Goal: Find specific page/section: Find specific page/section

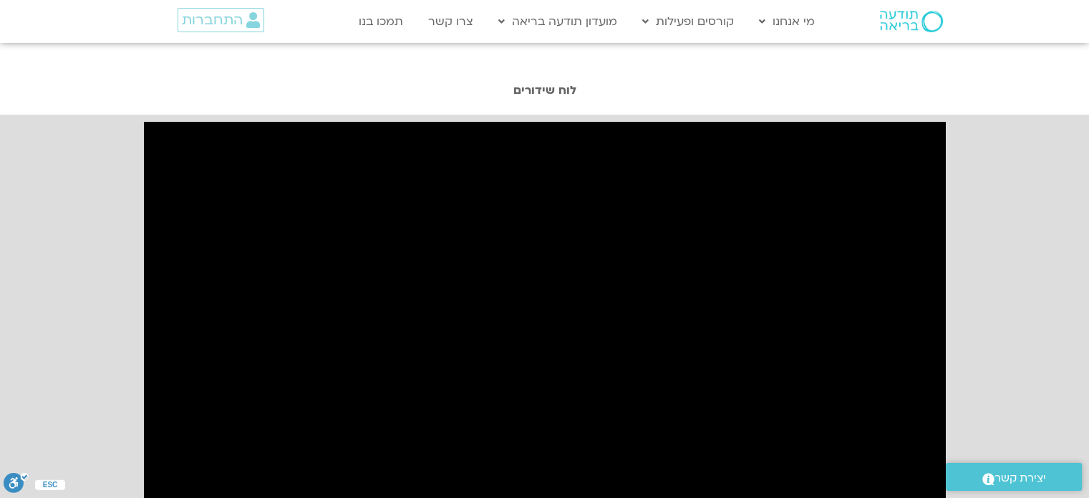
click at [538, 90] on h1 "לוח שידורים" at bounding box center [545, 90] width 816 height 13
click at [222, 17] on span "התחברות" at bounding box center [212, 20] width 61 height 16
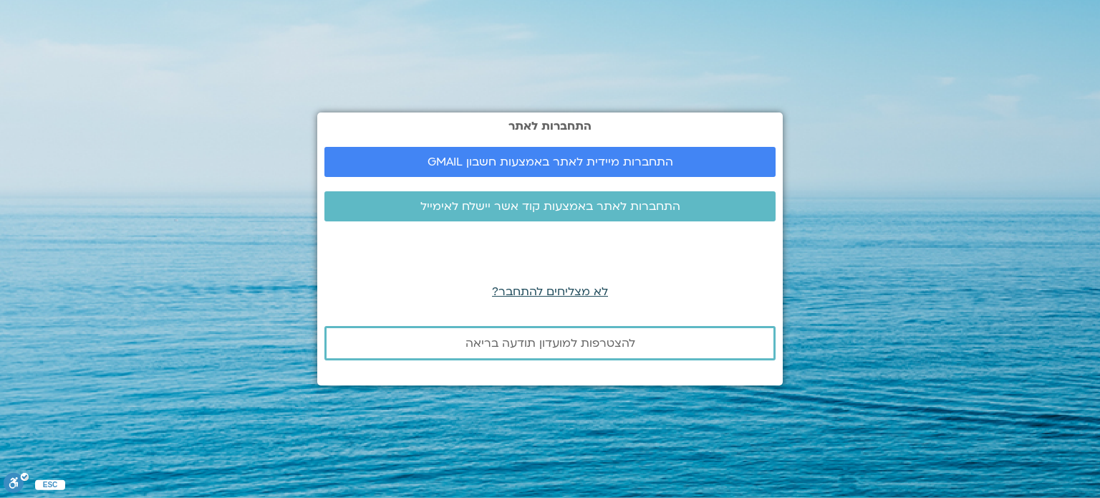
click at [570, 288] on span "לא מצליחים להתחבר?" at bounding box center [550, 292] width 116 height 16
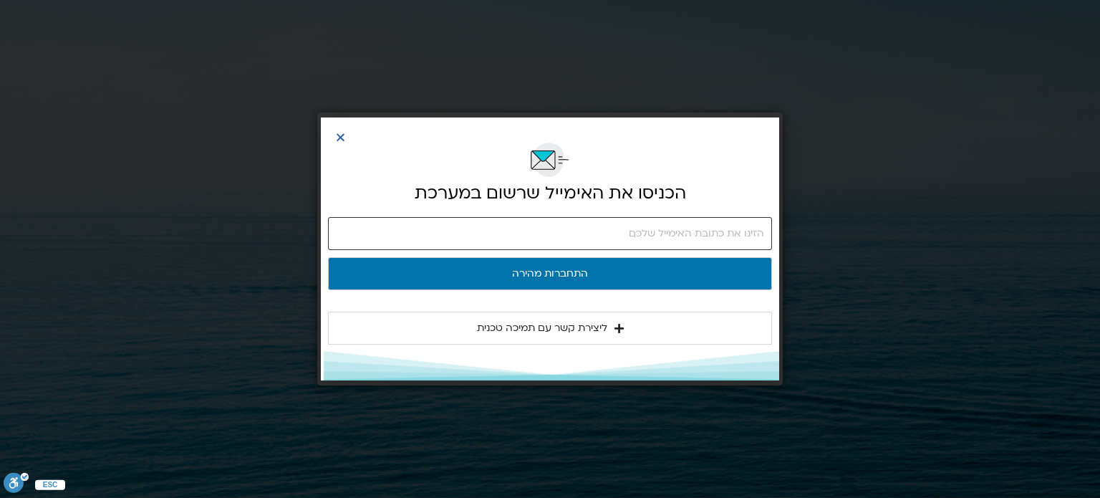
click at [613, 233] on input "email" at bounding box center [550, 233] width 444 height 33
type input "ט"
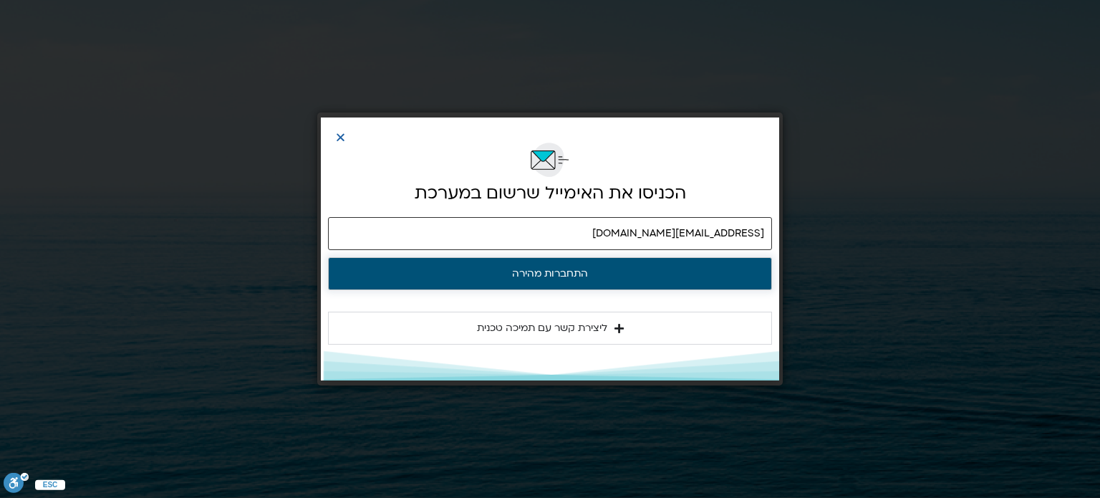
type input "[EMAIL_ADDRESS][DOMAIN_NAME]"
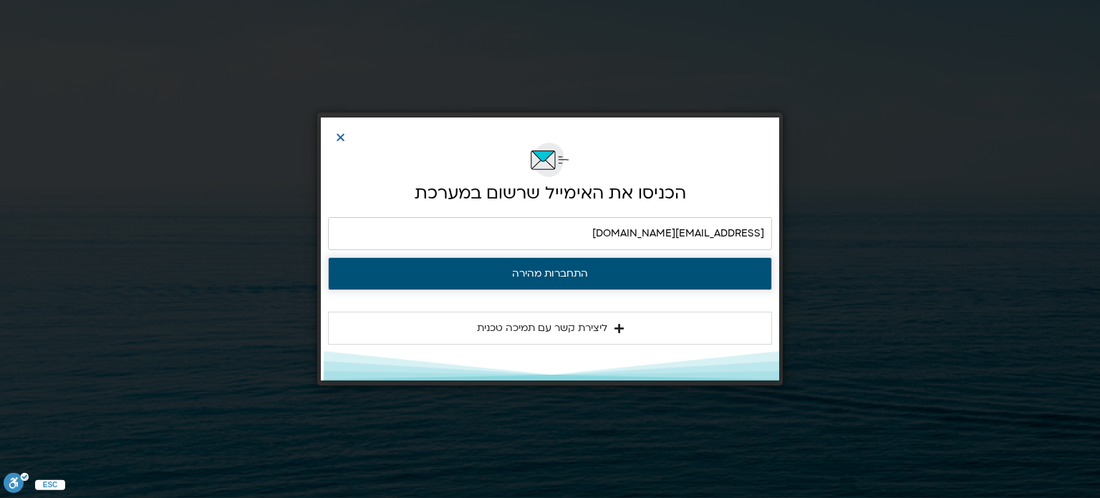
click at [578, 266] on button "התחברות מהירה" at bounding box center [550, 273] width 444 height 33
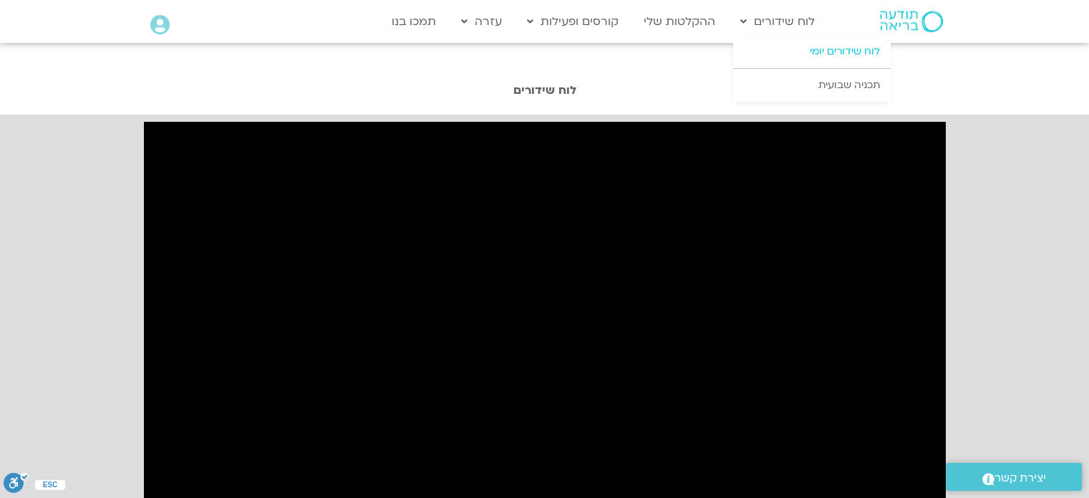
click at [822, 48] on link "לוח שידורים יומי" at bounding box center [812, 51] width 158 height 33
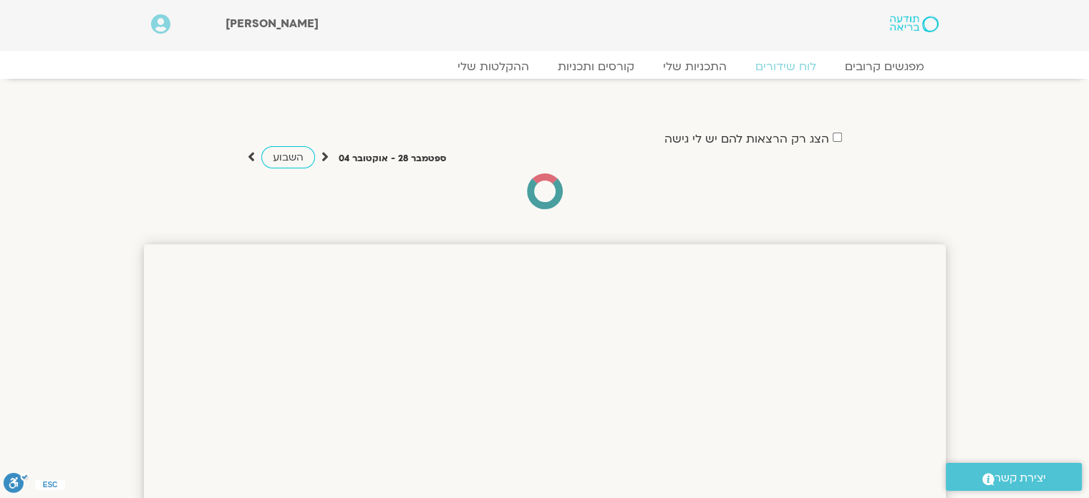
click at [822, 48] on div at bounding box center [875, 25] width 155 height 51
